Goal: Task Accomplishment & Management: Complete application form

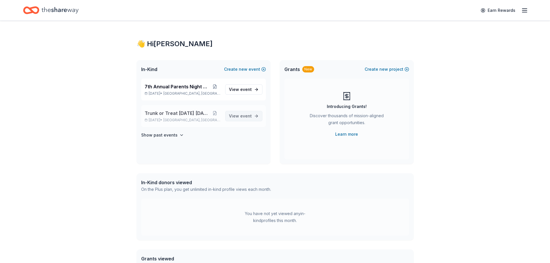
drag, startPoint x: 240, startPoint y: 113, endPoint x: 243, endPoint y: 112, distance: 3.1
click at [240, 113] on span "View event" at bounding box center [240, 116] width 23 height 7
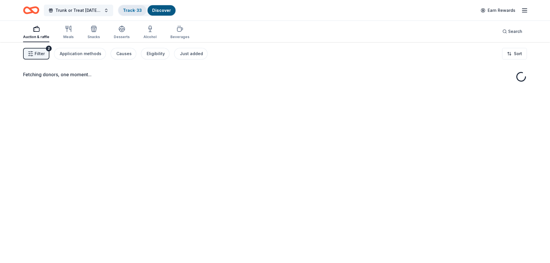
click at [130, 8] on link "Track · 33" at bounding box center [132, 10] width 19 height 5
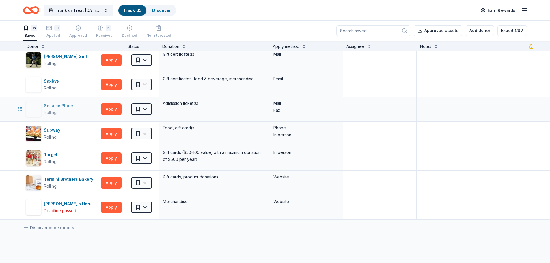
scroll to position [58, 0]
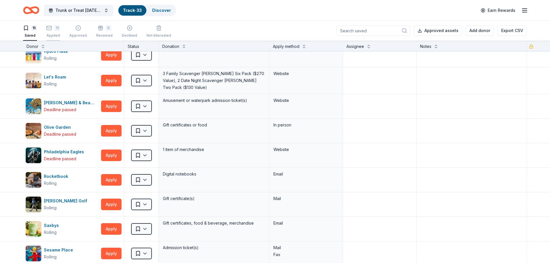
click at [46, 29] on icon "button" at bounding box center [49, 28] width 6 height 6
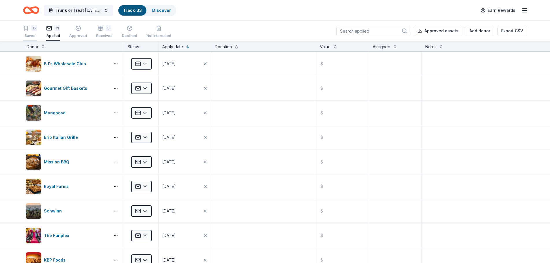
click at [34, 29] on div "15" at bounding box center [34, 28] width 6 height 6
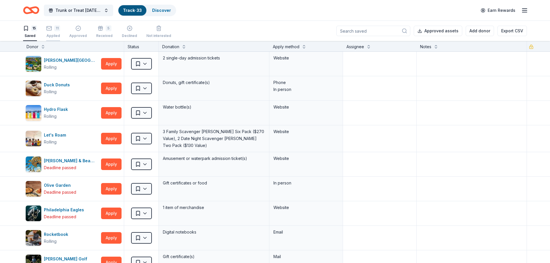
click at [57, 27] on div "11" at bounding box center [57, 28] width 6 height 6
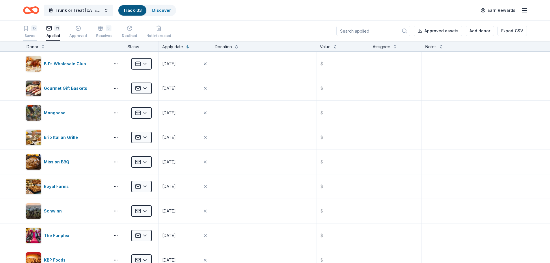
click at [27, 28] on icon "button" at bounding box center [25, 28] width 3 height 4
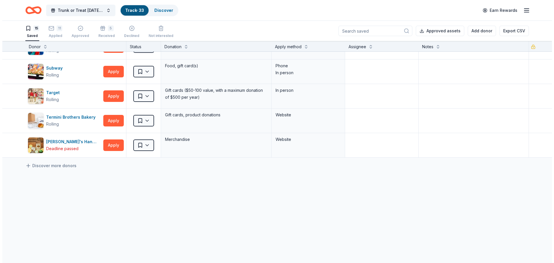
scroll to position [265, 0]
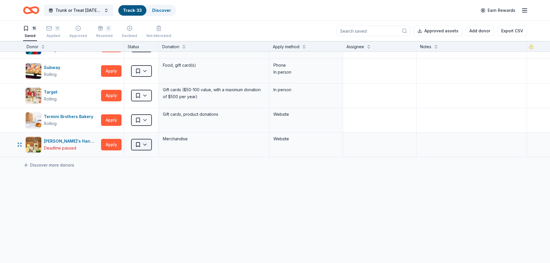
click at [146, 143] on html "Trunk or Treat [DATE] [DATE] Track · 33 Discover Earn Rewards 15 Saved 11 Appli…" at bounding box center [275, 131] width 550 height 263
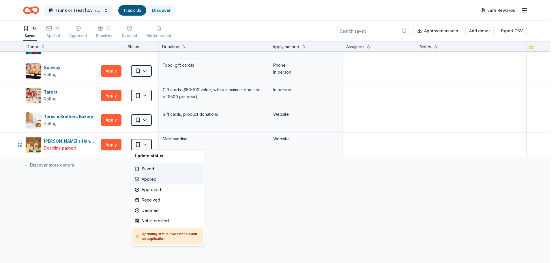
click at [154, 178] on div "Applied" at bounding box center [167, 179] width 71 height 10
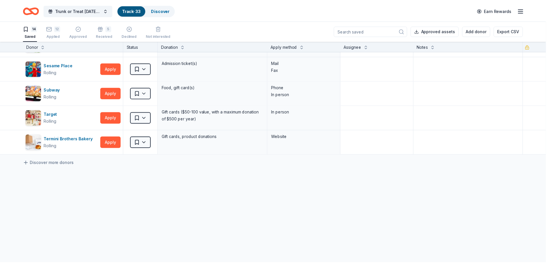
scroll to position [240, 0]
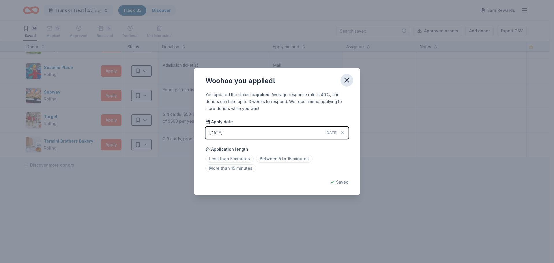
click at [348, 78] on icon "button" at bounding box center [347, 80] width 8 height 8
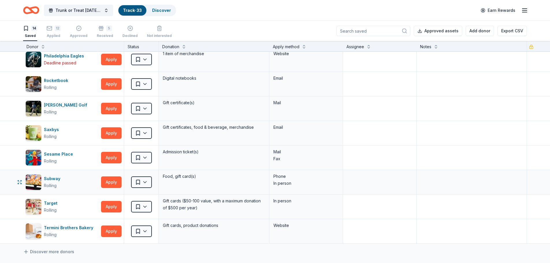
scroll to position [0, 0]
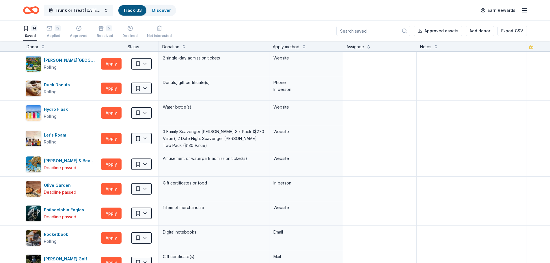
click at [75, 9] on span "Trunk or Treat [DATE] [DATE]" at bounding box center [78, 10] width 46 height 7
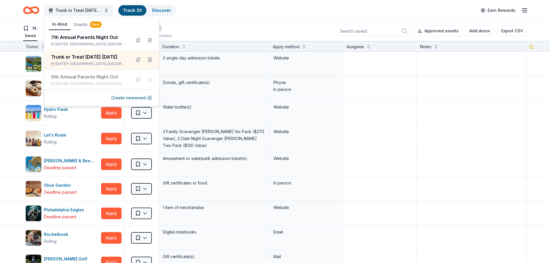
click at [236, 12] on div "Trunk or Treat [DATE] [DATE] Track · 33 Discover Earn Rewards" at bounding box center [275, 10] width 504 height 14
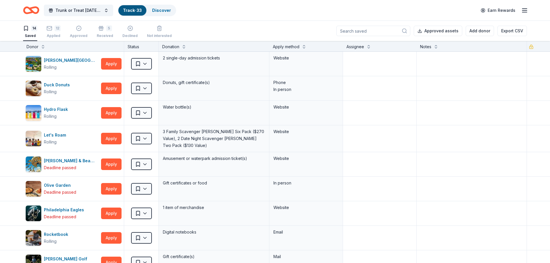
click at [83, 18] on div "Trunk or Treat [DATE] [DATE] Track · 33 Discover Earn Rewards" at bounding box center [275, 10] width 550 height 20
click at [83, 9] on span "Trunk or Treat [DATE] [DATE]" at bounding box center [78, 10] width 46 height 7
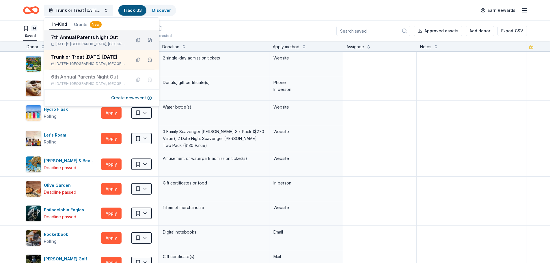
click at [88, 41] on div "7th Annual Parents Night Out [DATE] • [GEOGRAPHIC_DATA], [GEOGRAPHIC_DATA]" at bounding box center [89, 40] width 76 height 13
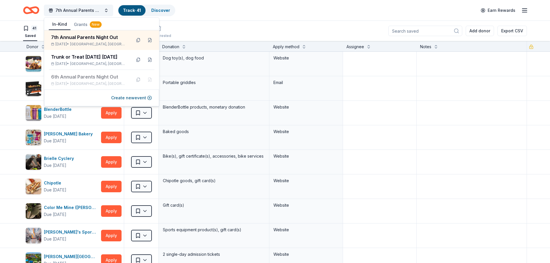
click at [195, 16] on div "7th Annual Parents Night Out Track · 41 Discover Earn Rewards" at bounding box center [275, 10] width 504 height 14
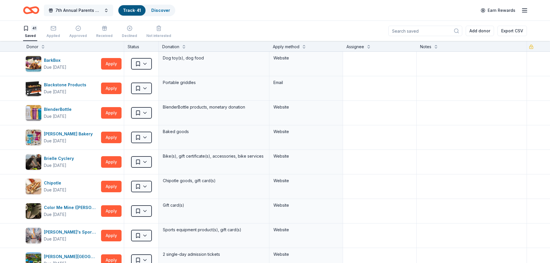
click at [91, 15] on button "7th Annual Parents Night Out" at bounding box center [78, 11] width 69 height 12
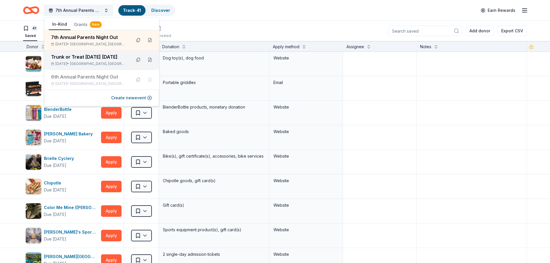
click at [94, 59] on div "Trunk or Treat [DATE] [DATE]" at bounding box center [89, 56] width 76 height 7
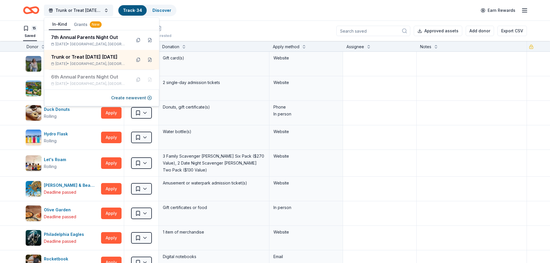
click at [247, 28] on div "15 Saved 12 Applied Approved 5 Received Declined Not interested Approved assets…" at bounding box center [275, 31] width 504 height 20
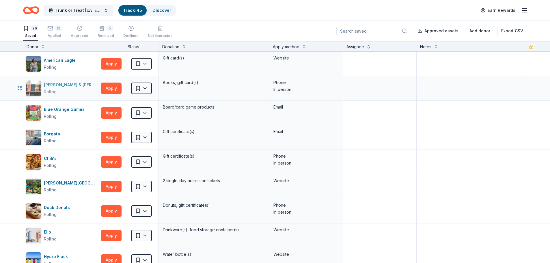
click at [69, 83] on div "[PERSON_NAME] & [PERSON_NAME]" at bounding box center [71, 84] width 55 height 7
click at [115, 115] on button "Apply" at bounding box center [111, 113] width 20 height 12
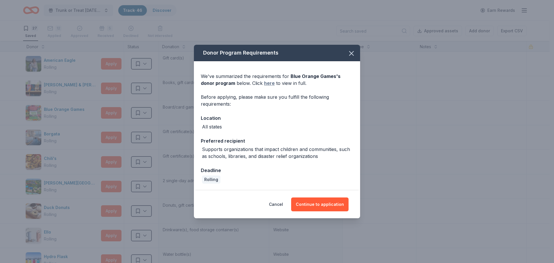
click at [264, 83] on link "here" at bounding box center [269, 83] width 11 height 7
click at [317, 202] on button "Continue to application" at bounding box center [319, 204] width 57 height 14
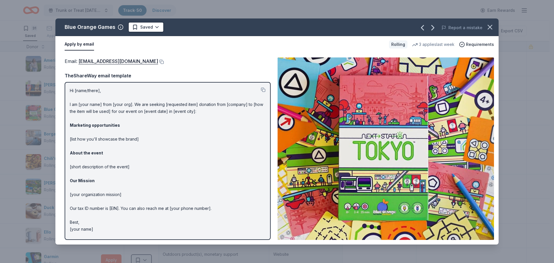
click at [141, 143] on p "Hi [name/there], I am [your name] from [your org]. We are seeking [requested it…" at bounding box center [168, 159] width 196 height 145
click at [261, 90] on button at bounding box center [263, 89] width 5 height 5
click at [158, 61] on button at bounding box center [161, 61] width 6 height 5
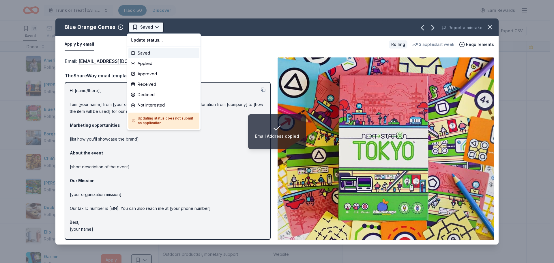
click at [154, 24] on html "Email Address copied Trunk or Treat [DATE] [DATE] Track · 50 Discover Earn Rewa…" at bounding box center [277, 131] width 554 height 263
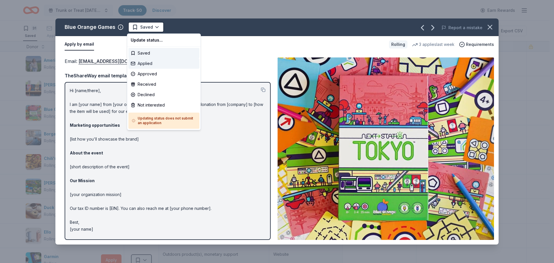
click at [146, 64] on div "Applied" at bounding box center [163, 63] width 71 height 10
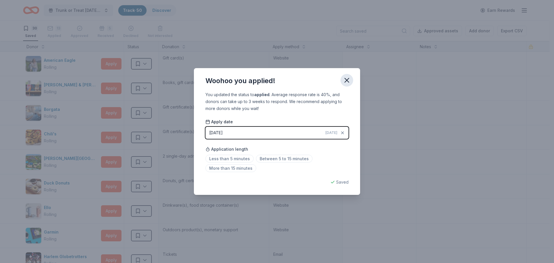
click at [348, 77] on icon "button" at bounding box center [347, 80] width 8 height 8
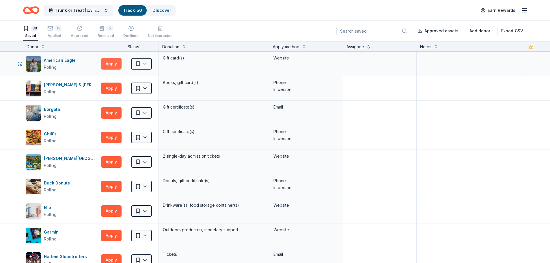
click at [113, 63] on button "Apply" at bounding box center [111, 64] width 20 height 12
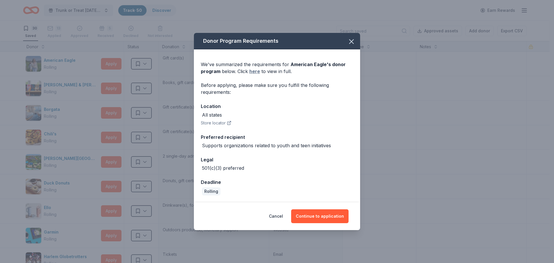
click at [255, 73] on link "here" at bounding box center [254, 71] width 11 height 7
click at [348, 38] on icon "button" at bounding box center [351, 42] width 8 height 8
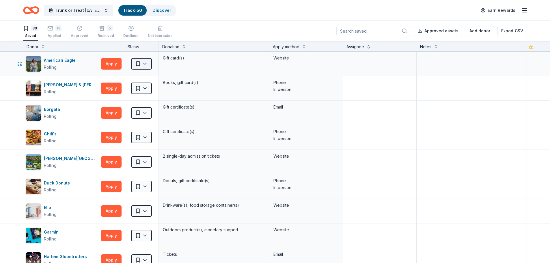
click at [143, 67] on html "Trunk or Treat [DATE] [DATE] Track · 50 Discover Earn Rewards 30 Saved 13 Appli…" at bounding box center [275, 131] width 550 height 263
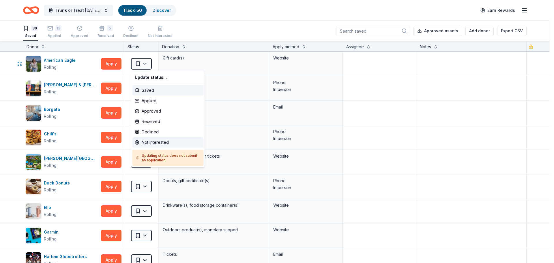
click at [164, 141] on div "Not interested" at bounding box center [167, 142] width 71 height 10
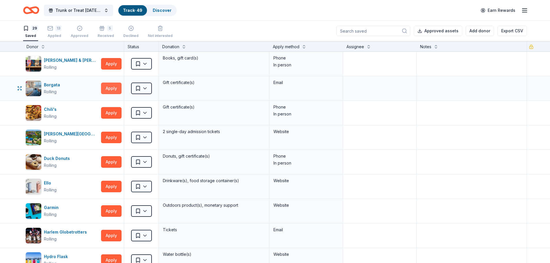
click at [107, 87] on button "Apply" at bounding box center [111, 89] width 20 height 12
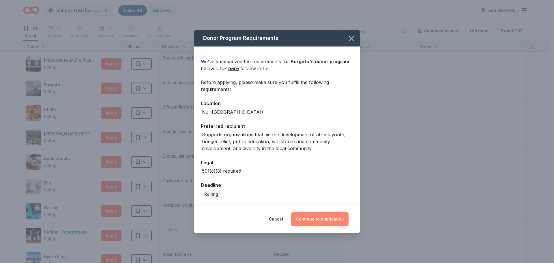
click at [318, 221] on button "Continue to application" at bounding box center [319, 219] width 57 height 14
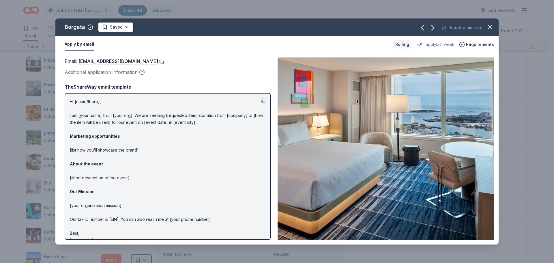
click at [158, 61] on button at bounding box center [161, 61] width 6 height 5
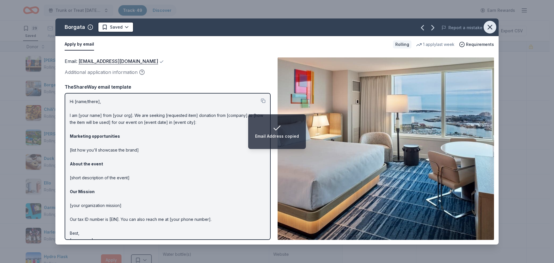
click at [491, 25] on icon "button" at bounding box center [490, 27] width 8 height 8
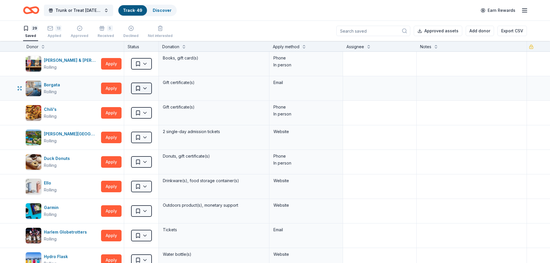
click at [146, 88] on html "Trunk or Treat [DATE] [DATE] Track · 49 Discover Earn Rewards 29 Saved 13 Appli…" at bounding box center [275, 131] width 550 height 263
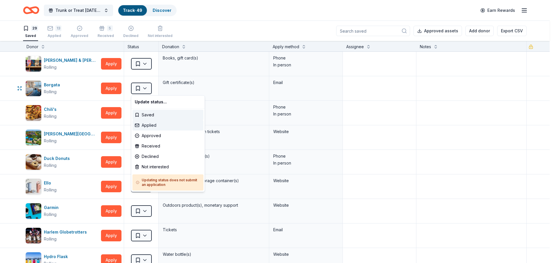
click at [154, 126] on div "Applied" at bounding box center [167, 125] width 71 height 10
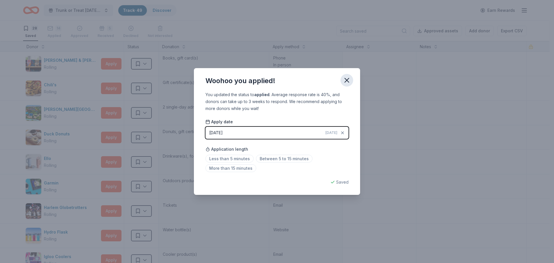
click at [346, 80] on icon "button" at bounding box center [347, 80] width 4 height 4
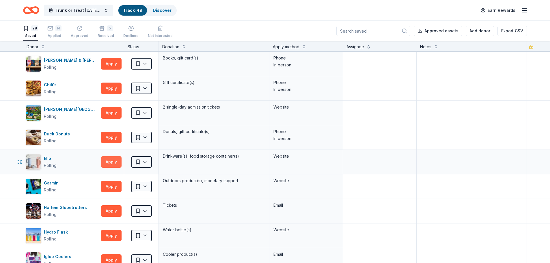
click at [111, 162] on button "Apply" at bounding box center [111, 162] width 20 height 12
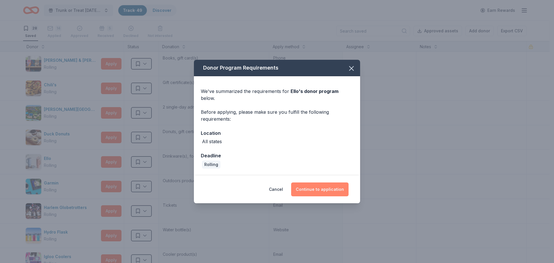
click at [320, 185] on button "Continue to application" at bounding box center [319, 189] width 57 height 14
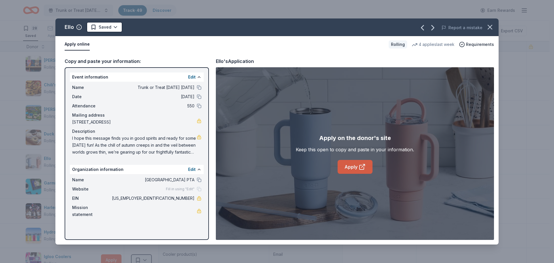
click at [352, 168] on link "Apply" at bounding box center [355, 167] width 35 height 14
click at [363, 171] on link "Apply" at bounding box center [355, 167] width 35 height 14
click at [111, 29] on html "Trunk or Treat [DATE] [DATE] Track · 51 Discover Earn Rewards 30 Saved 14 Appli…" at bounding box center [277, 131] width 554 height 263
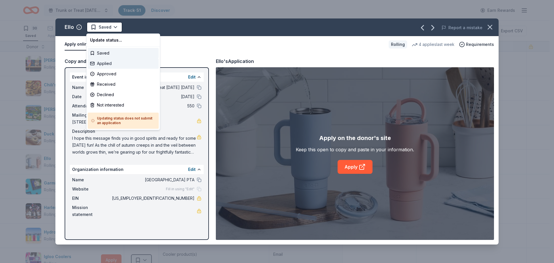
click at [111, 63] on div "Applied" at bounding box center [123, 63] width 71 height 10
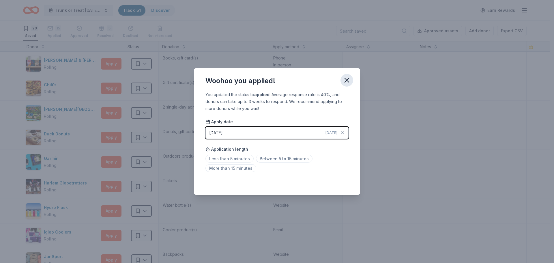
click at [347, 78] on icon "button" at bounding box center [347, 80] width 8 height 8
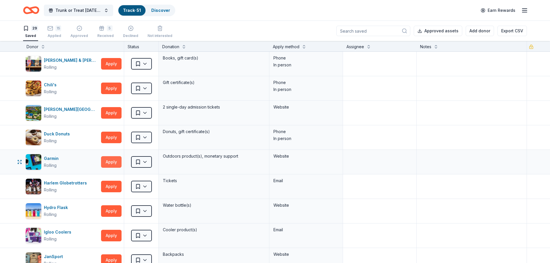
click at [112, 165] on button "Apply" at bounding box center [111, 162] width 20 height 12
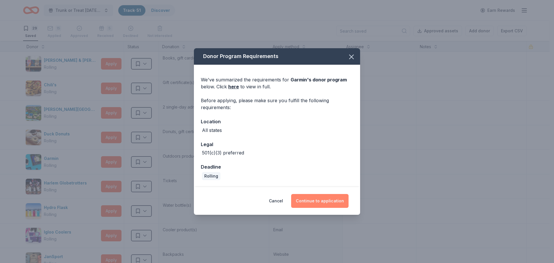
click at [312, 199] on button "Continue to application" at bounding box center [319, 201] width 57 height 14
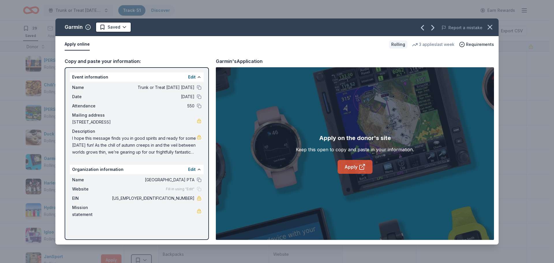
click at [350, 165] on link "Apply" at bounding box center [355, 167] width 35 height 14
click at [487, 26] on icon "button" at bounding box center [490, 27] width 8 height 8
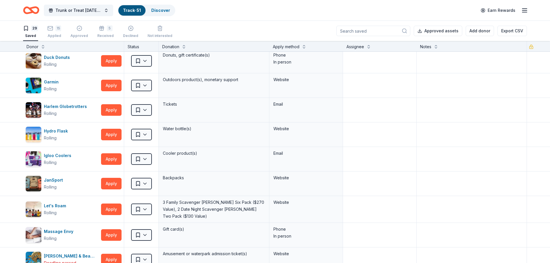
scroll to position [87, 0]
